Goal: Information Seeking & Learning: Learn about a topic

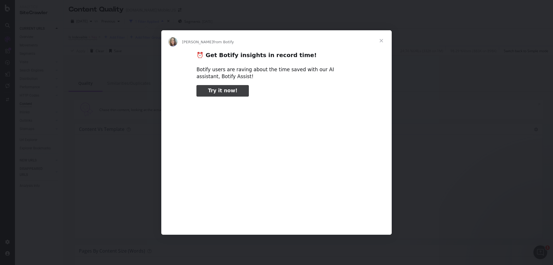
type input "51792"
click at [382, 39] on span "Close" at bounding box center [381, 40] width 21 height 21
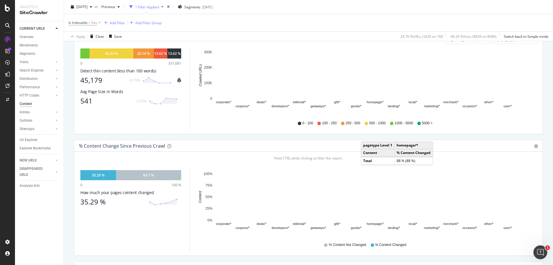
scroll to position [202, 0]
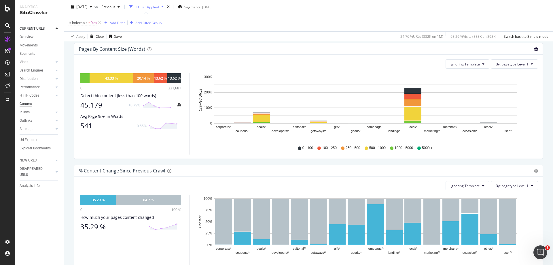
click at [534, 47] on icon "gear" at bounding box center [536, 49] width 4 height 4
click at [524, 68] on span "Chart (by Percentage)" at bounding box center [516, 71] width 52 height 8
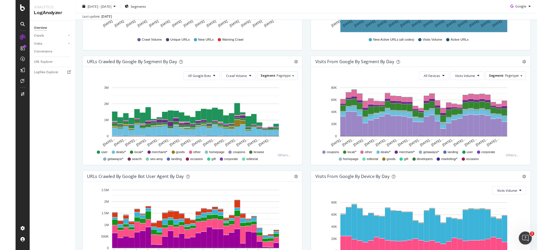
scroll to position [129, 0]
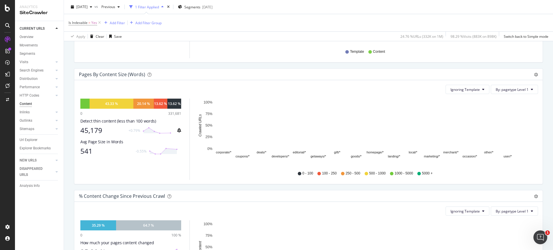
scroll to position [173, 0]
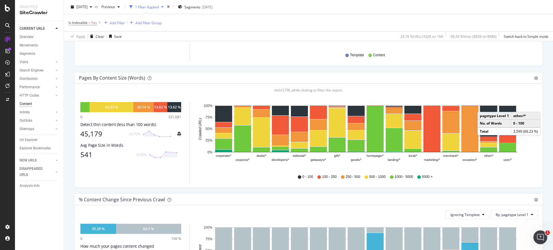
click at [535, 77] on div "Pages by Content Size (Words) Pie Chart (by Percentage) Table Export as CSV Add…" at bounding box center [308, 78] width 468 height 12
click at [529, 77] on div "Pie Chart (by Percentage) Table Export as CSV Add to Custom Report" at bounding box center [533, 78] width 10 height 6
click at [534, 77] on icon "gear" at bounding box center [536, 78] width 4 height 4
click at [510, 90] on span "Pie" at bounding box center [516, 89] width 52 height 8
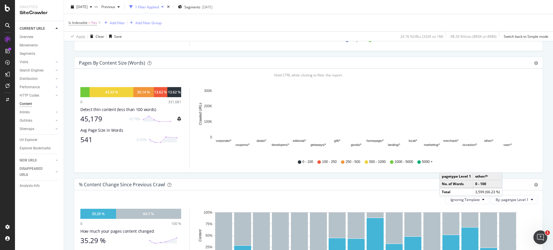
scroll to position [202, 0]
